Goal: Task Accomplishment & Management: Manage account settings

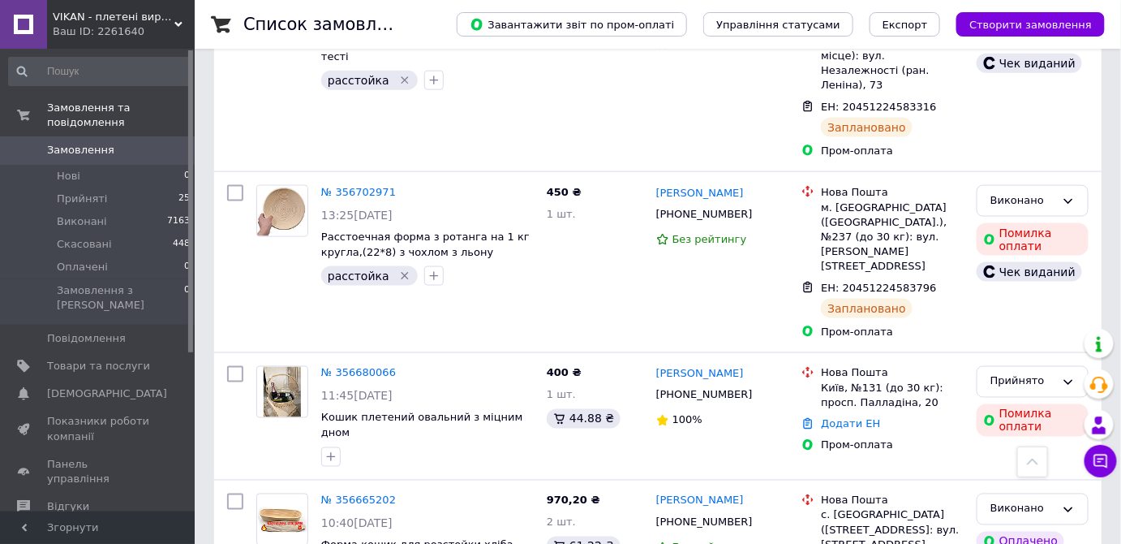
scroll to position [716, 0]
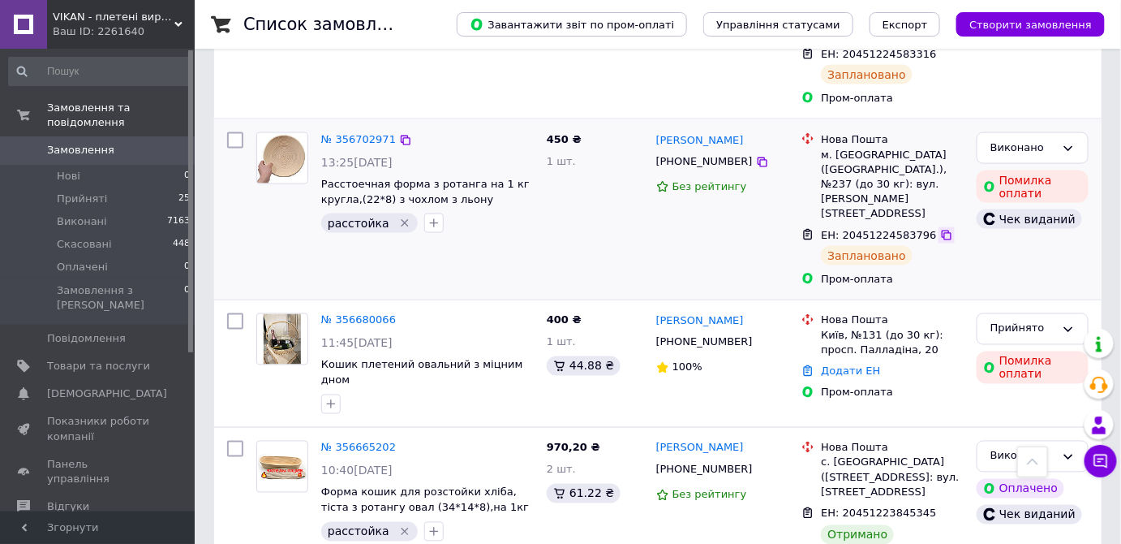
click at [942, 230] on icon at bounding box center [947, 235] width 10 height 10
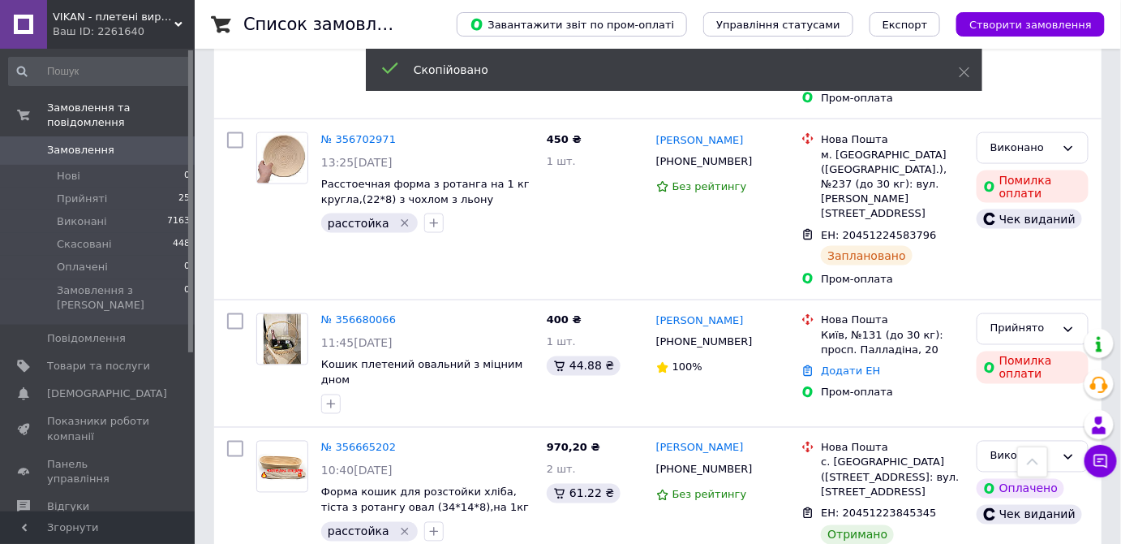
click at [342, 133] on link "№ 356702971" at bounding box center [358, 139] width 75 height 12
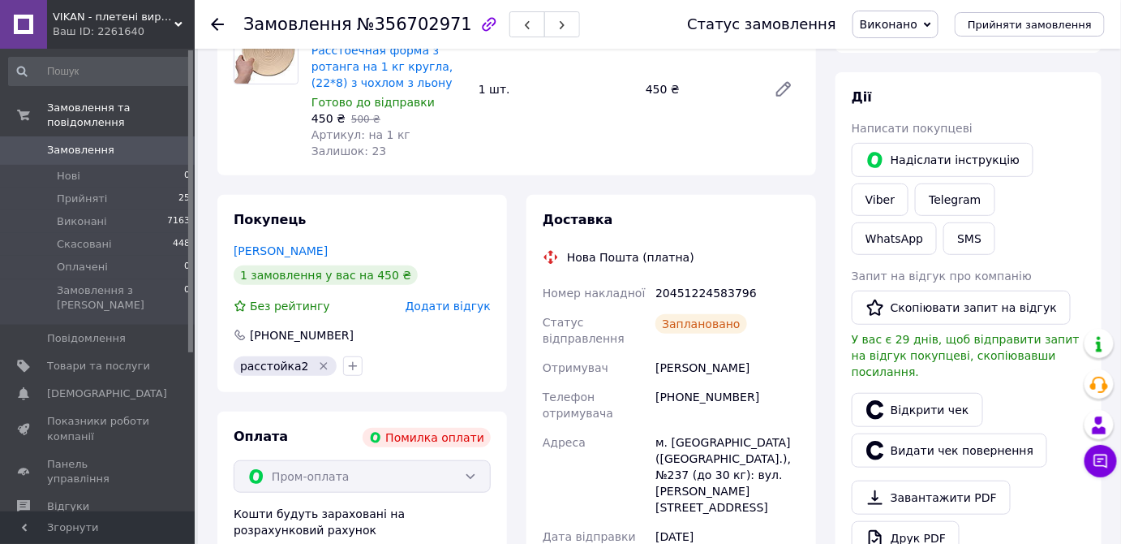
scroll to position [180, 0]
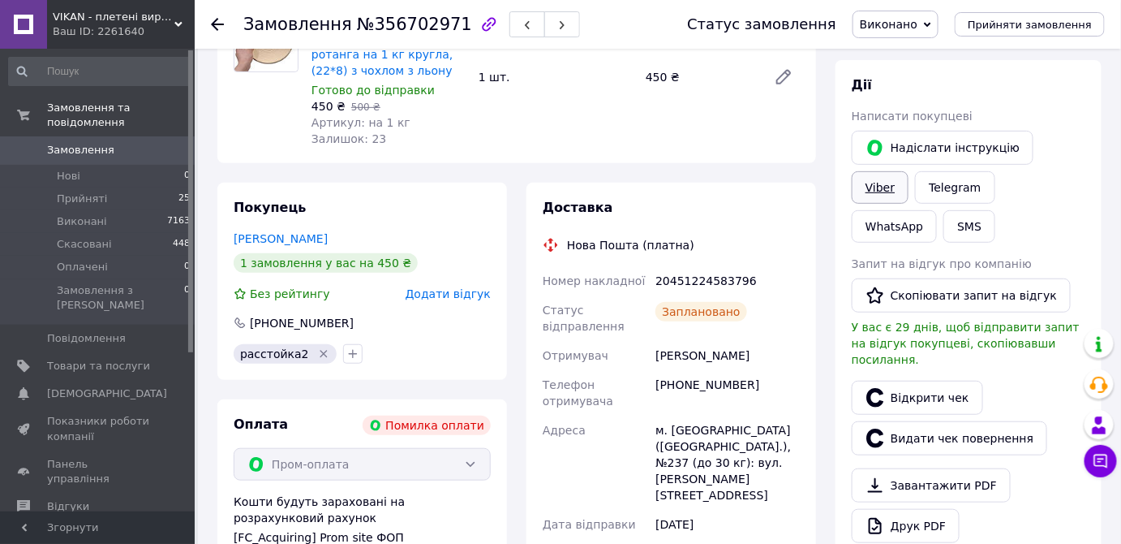
click at [909, 171] on link "Viber" at bounding box center [880, 187] width 57 height 32
click at [82, 457] on span "Панель управління" at bounding box center [98, 471] width 103 height 29
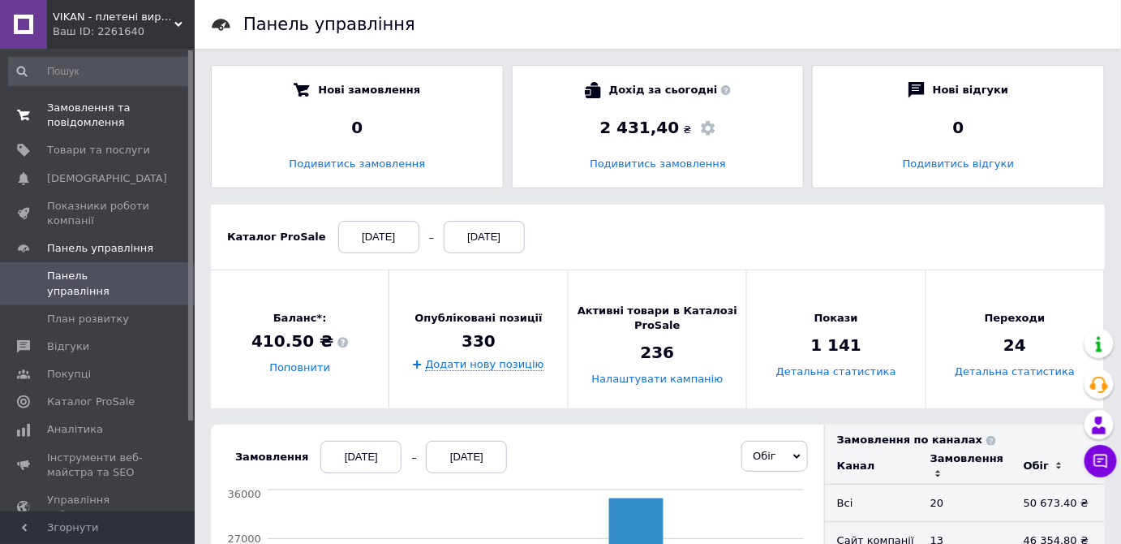
click at [103, 117] on span "Замовлення та повідомлення" at bounding box center [98, 115] width 103 height 29
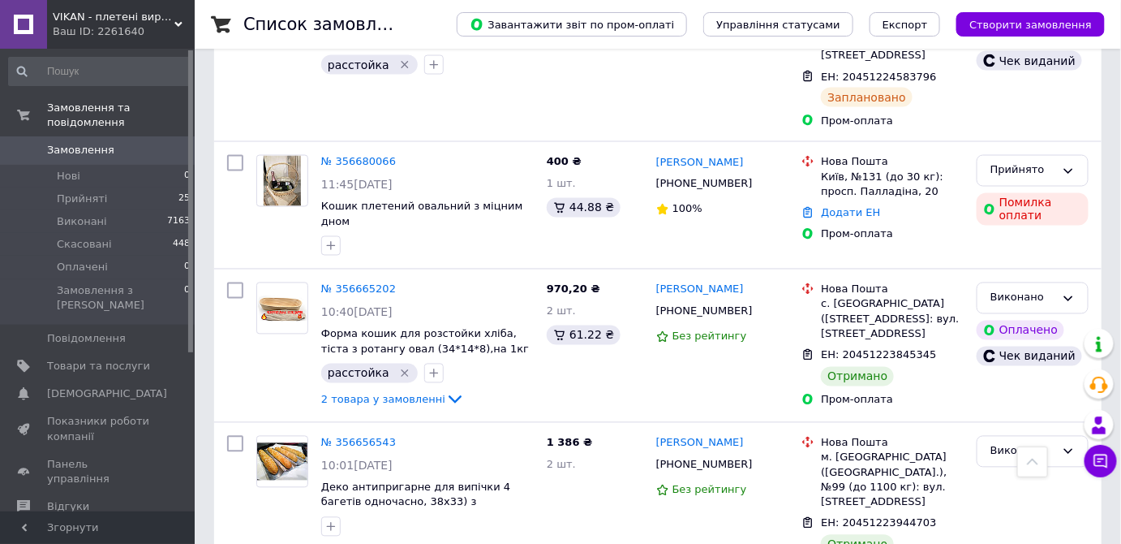
scroll to position [998, 0]
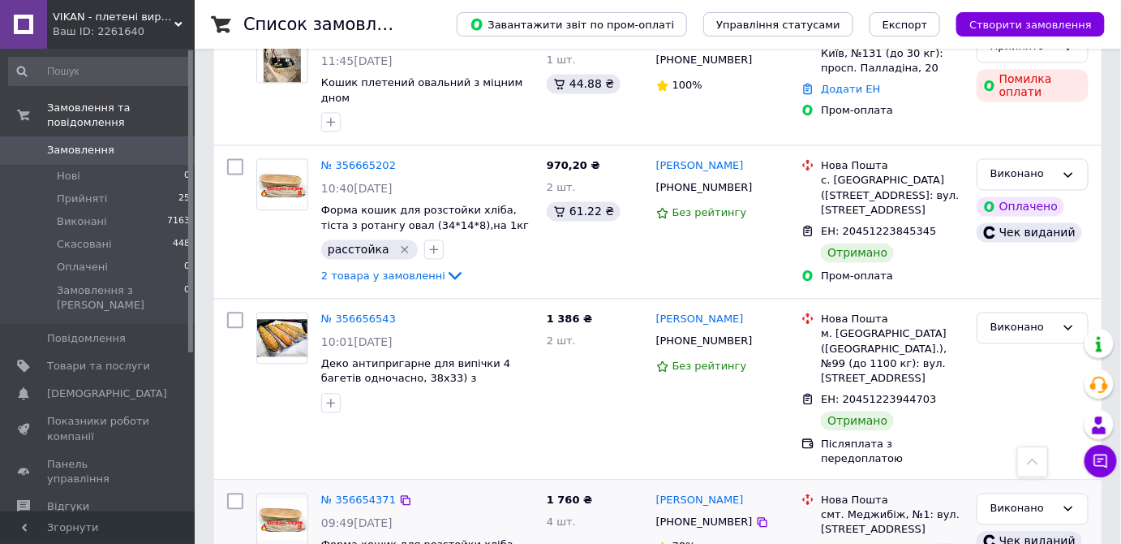
click at [942, 543] on icon at bounding box center [947, 552] width 10 height 10
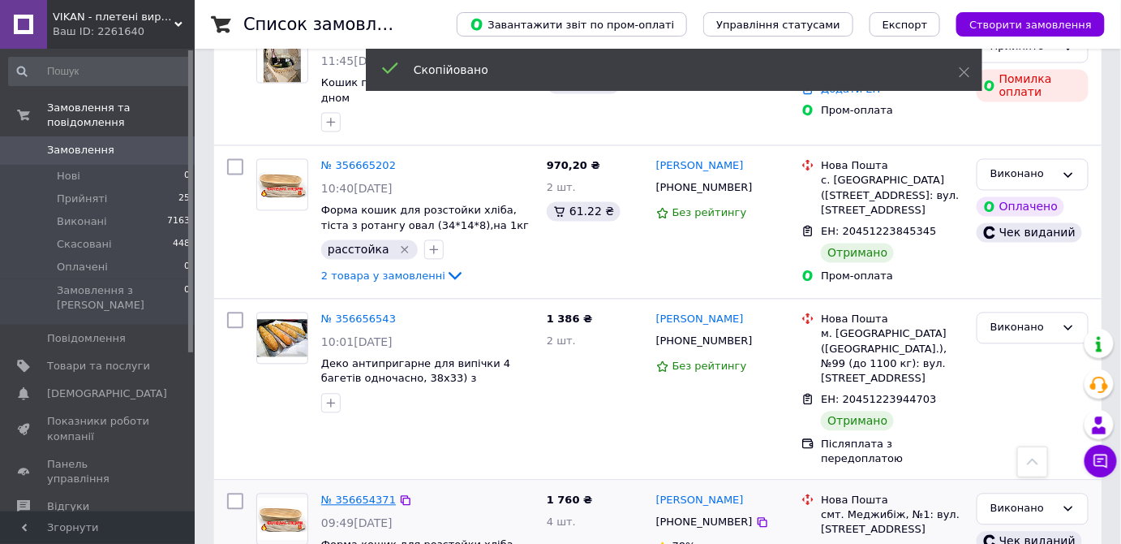
click at [353, 494] on link "№ 356654371" at bounding box center [358, 500] width 75 height 12
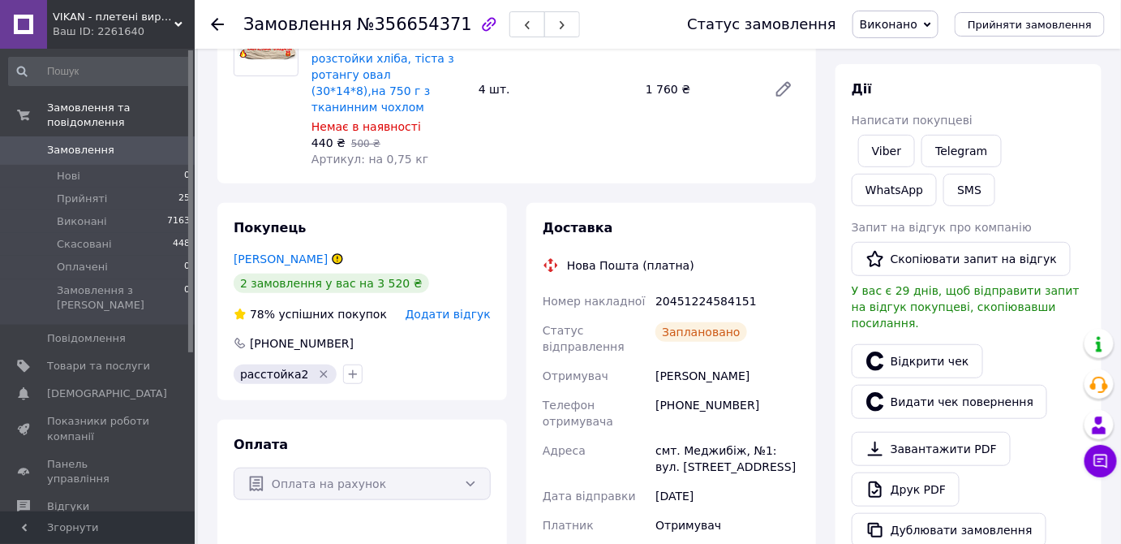
scroll to position [171, 0]
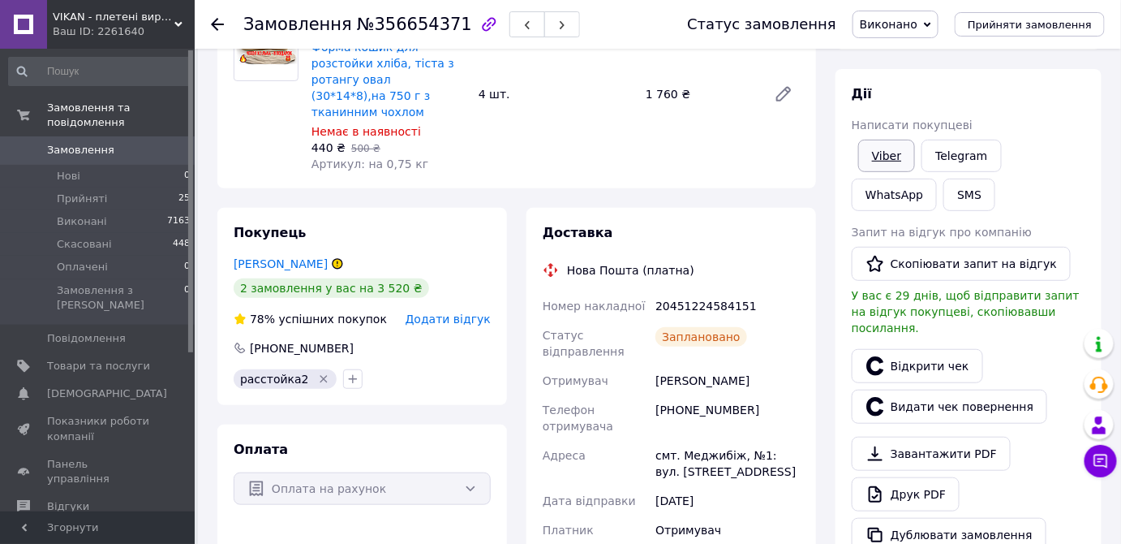
click at [886, 163] on link "Viber" at bounding box center [886, 156] width 57 height 32
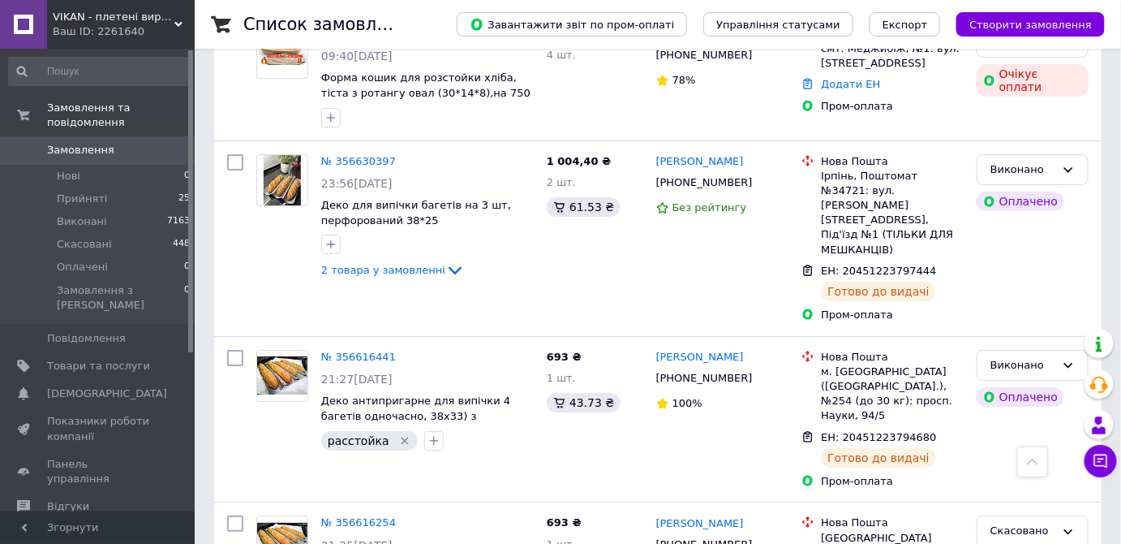
scroll to position [1895, 0]
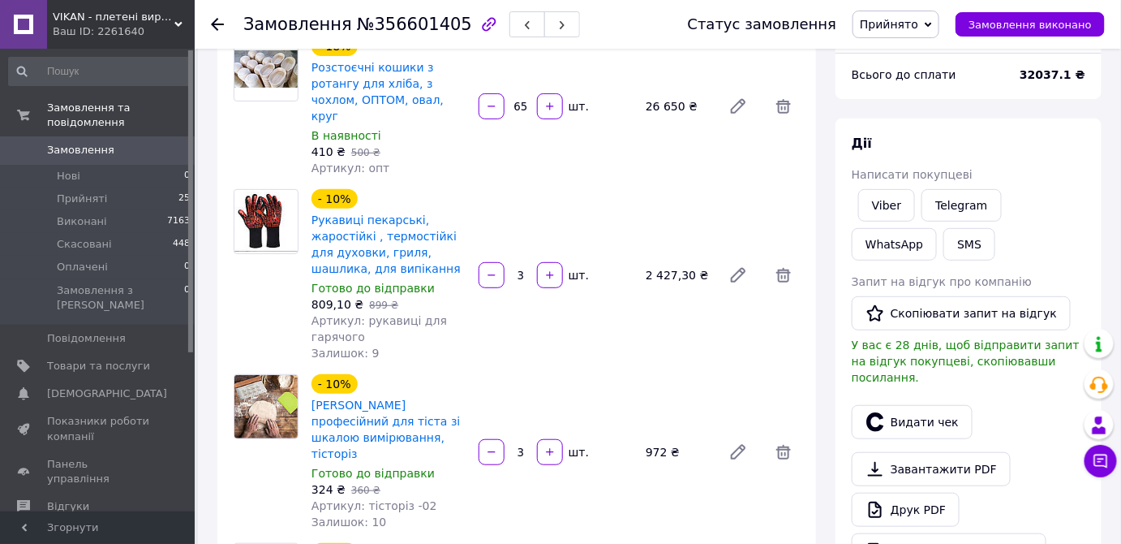
scroll to position [138, 0]
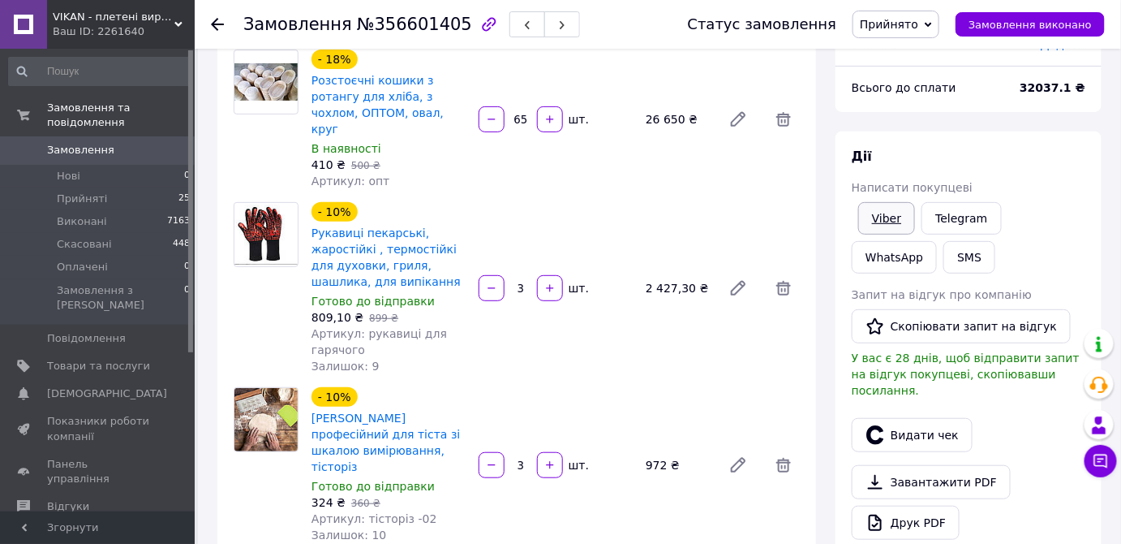
click at [882, 216] on link "Viber" at bounding box center [886, 218] width 57 height 32
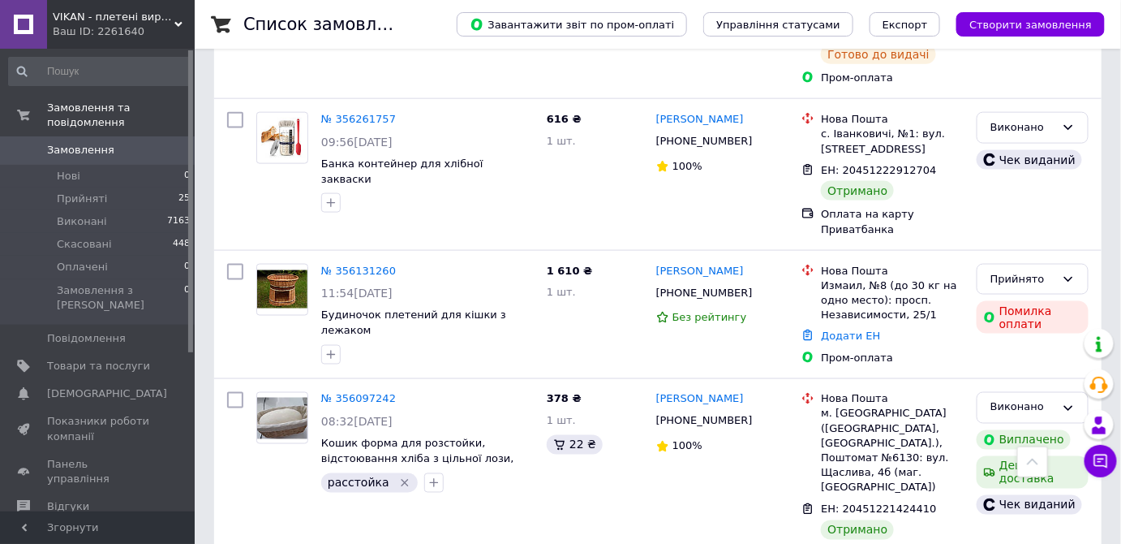
scroll to position [3074, 0]
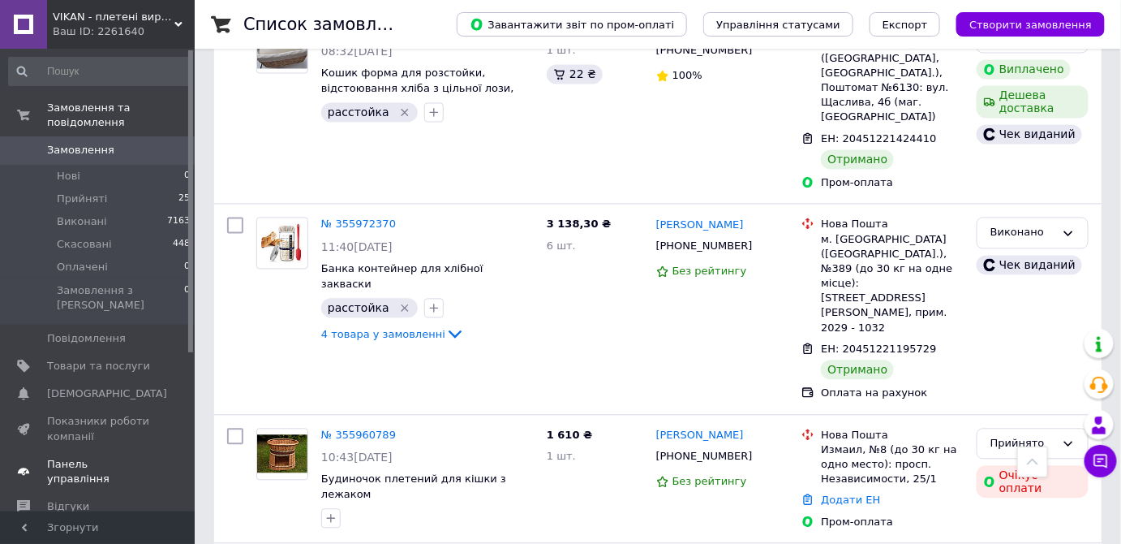
click at [124, 457] on span "Панель управління" at bounding box center [98, 471] width 103 height 29
